Goal: Use online tool/utility: Utilize a website feature to perform a specific function

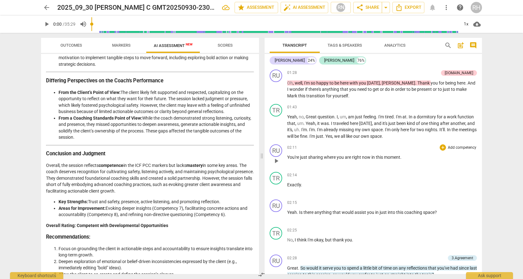
scroll to position [282, 0]
click at [276, 87] on span "play_arrow" at bounding box center [276, 89] width 8 height 8
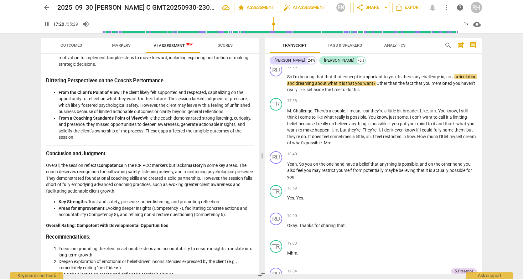
scroll to position [1960, 0]
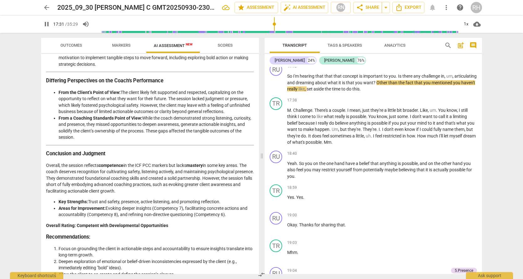
click at [123, 45] on span "Markers" at bounding box center [121, 45] width 18 height 5
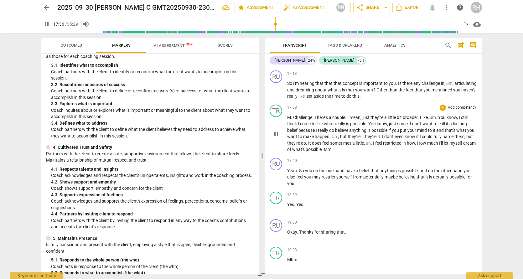
scroll to position [1953, 0]
click at [442, 70] on div "+" at bounding box center [443, 73] width 6 height 6
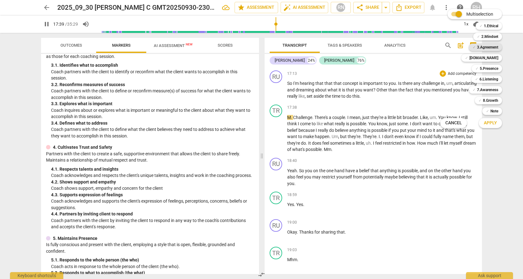
click at [488, 48] on b "3.Agreement" at bounding box center [487, 48] width 21 height 8
click at [495, 123] on span "Apply" at bounding box center [490, 123] width 13 height 6
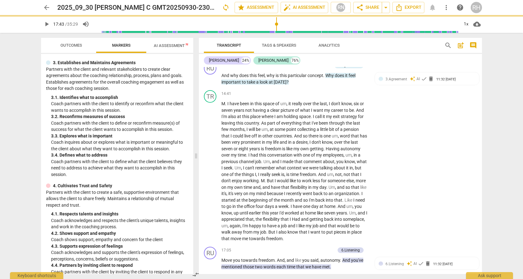
type input "1064"
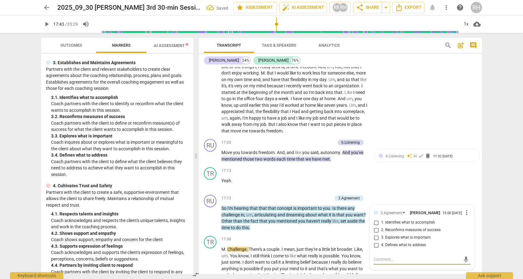
scroll to position [2077, 0]
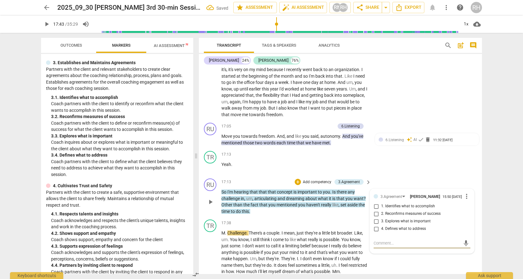
click at [376, 225] on input "4. Defines what to address" at bounding box center [376, 229] width 10 height 8
checkbox input "true"
click at [423, 75] on div "TR play_arrow pause 14:41 + Add competency keyboard_arrow_right M . I have been…" at bounding box center [340, 42] width 283 height 157
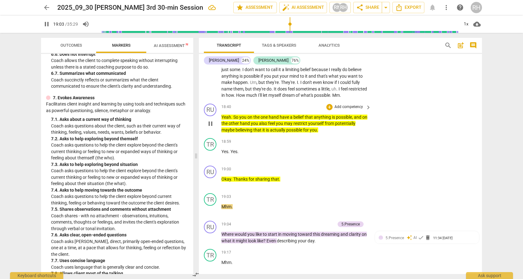
scroll to position [2252, 0]
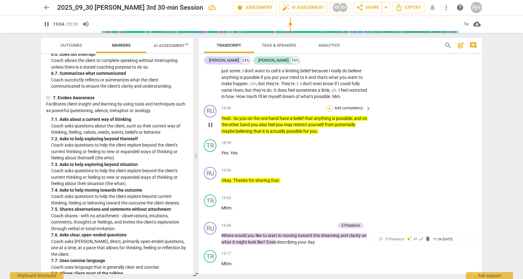
click at [329, 105] on div "+" at bounding box center [329, 108] width 6 height 6
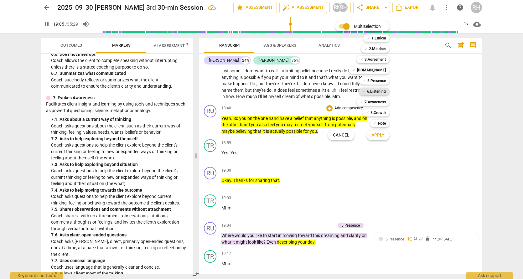
click at [369, 93] on b "6.Listening" at bounding box center [376, 92] width 19 height 8
click at [378, 134] on span "Apply" at bounding box center [377, 135] width 13 height 6
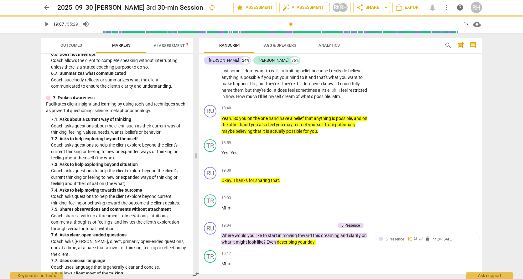
type input "1148"
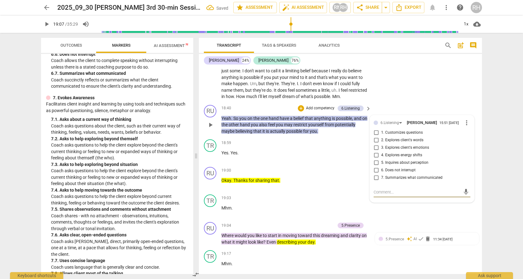
click at [376, 174] on input "7. Summarizes what communicated" at bounding box center [376, 178] width 10 height 8
checkbox input "true"
click at [404, 102] on div "RU play_arrow pause 18:40 + Add competency 6.Listening keyboard_arrow_right Yea…" at bounding box center [340, 119] width 283 height 35
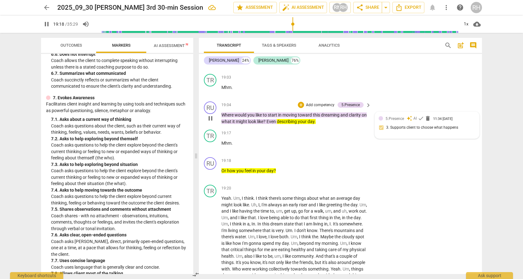
scroll to position [2373, 0]
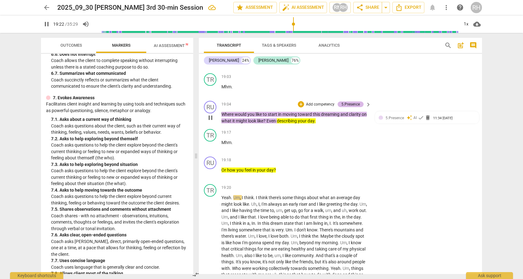
click at [350, 101] on div "5.Presence" at bounding box center [350, 104] width 18 height 6
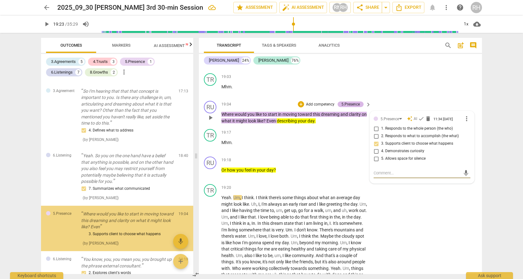
scroll to position [405, 0]
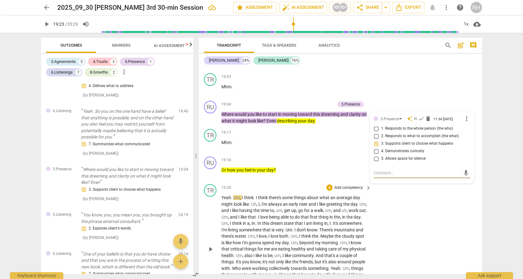
click at [417, 182] on div "TR play_arrow pause 19:20 + Add competency keyboard_arrow_right Yeah . Um , I t…" at bounding box center [340, 244] width 283 height 125
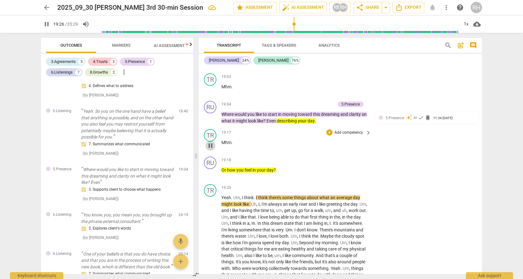
click at [210, 142] on span "pause" at bounding box center [211, 146] width 8 height 8
type input "1167"
